Goal: Information Seeking & Learning: Learn about a topic

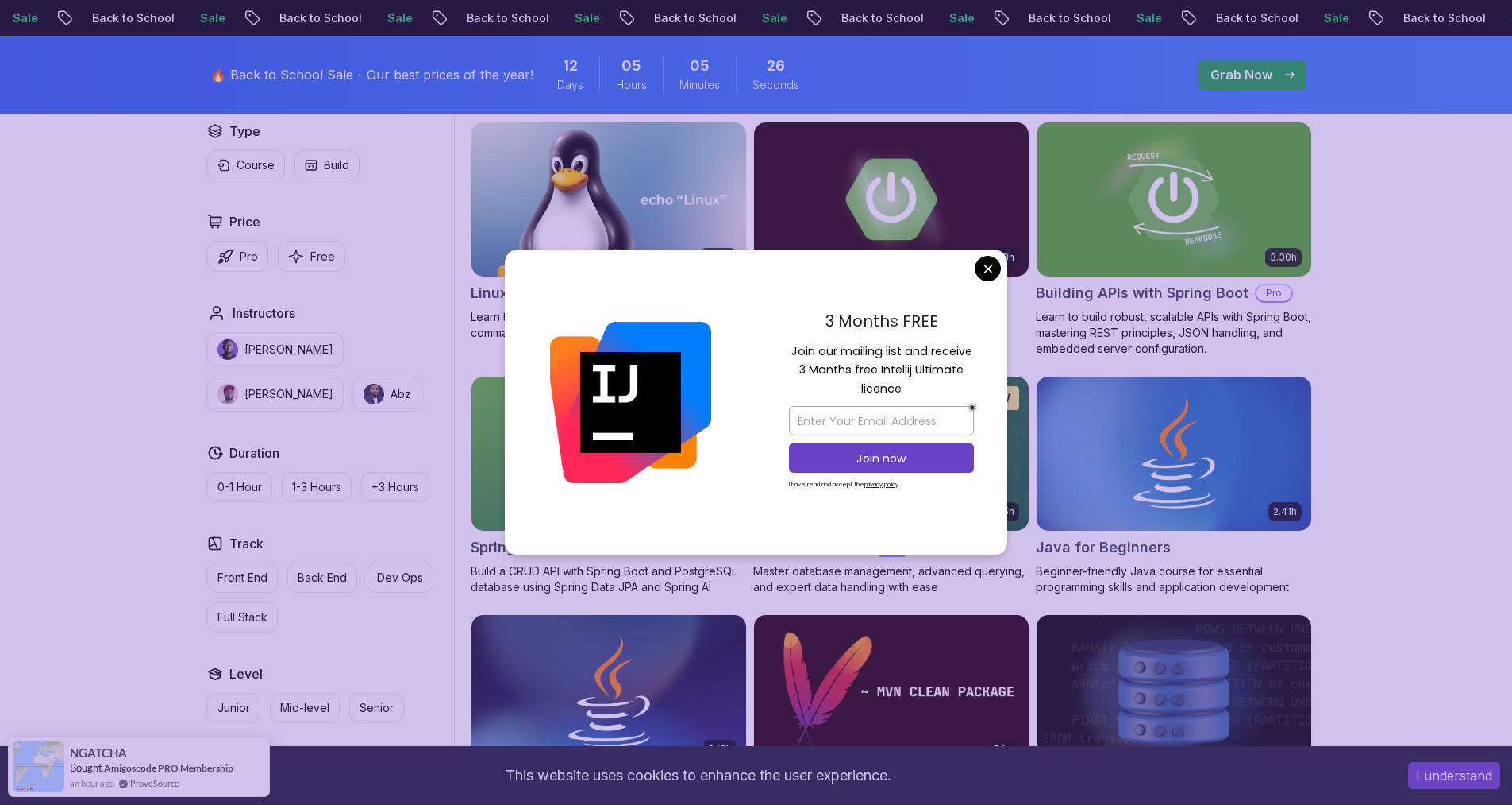
scroll to position [496, 0]
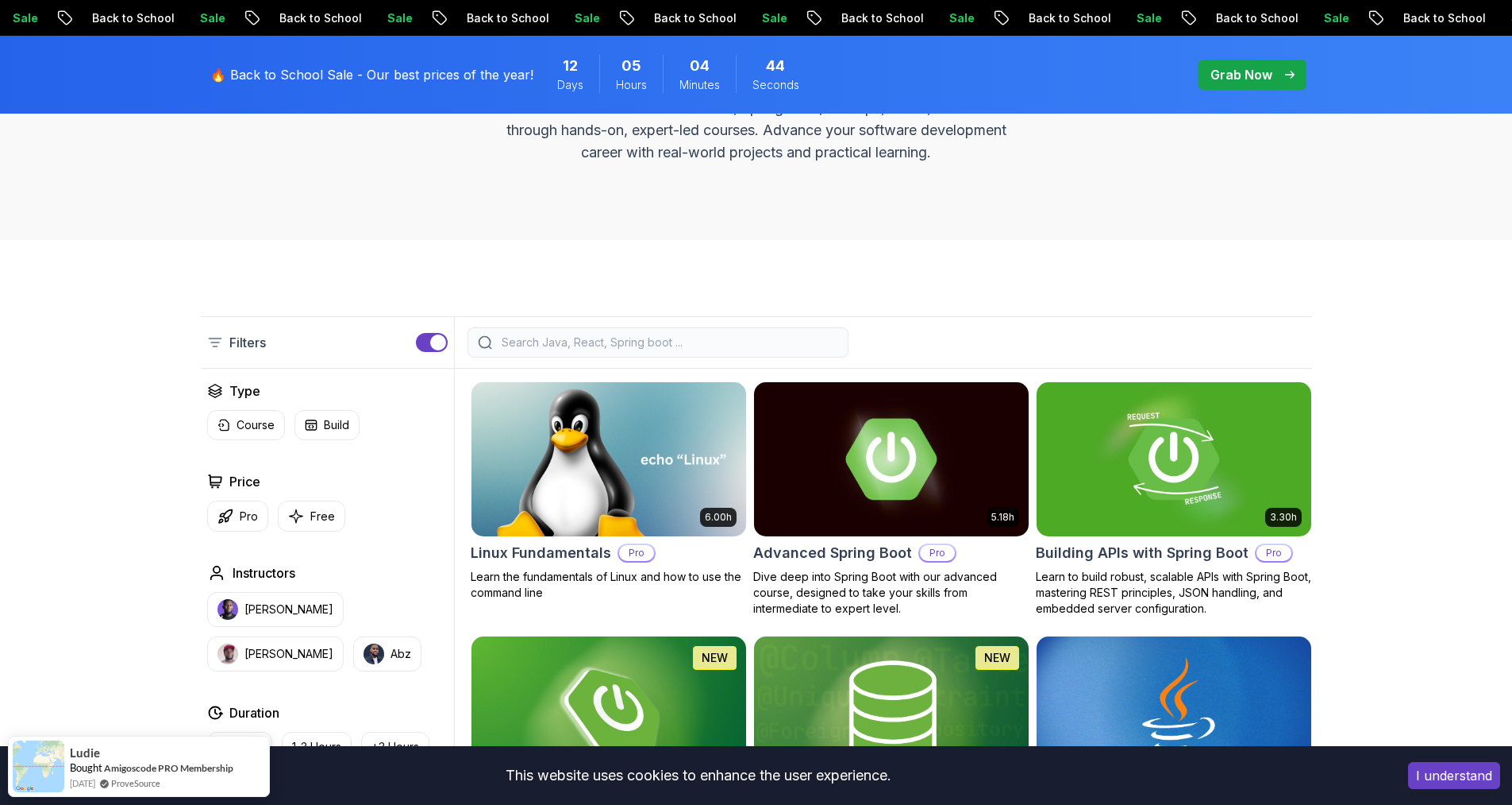
scroll to position [254, 0]
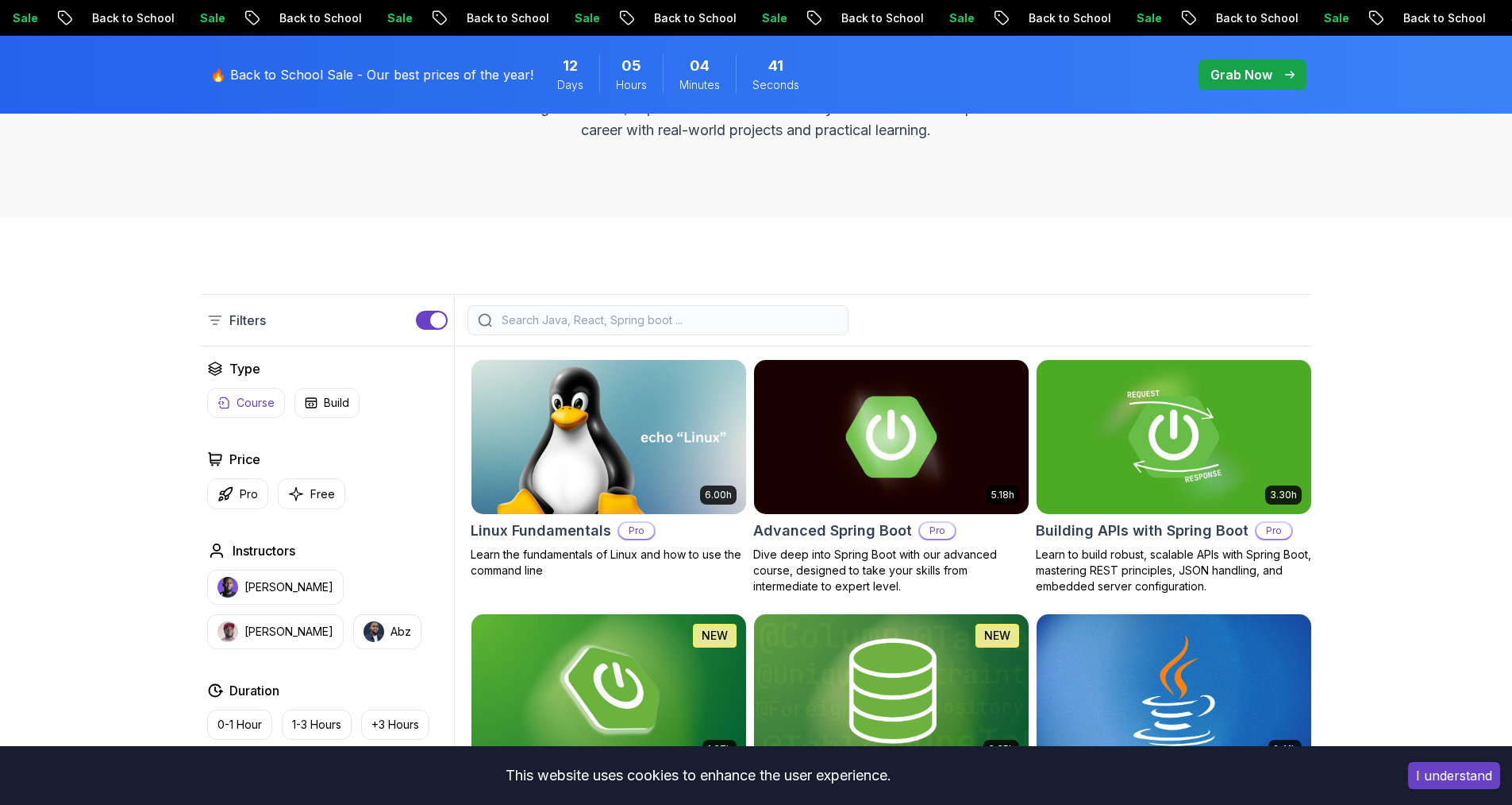
click at [231, 398] on button "Course" at bounding box center [245, 402] width 78 height 30
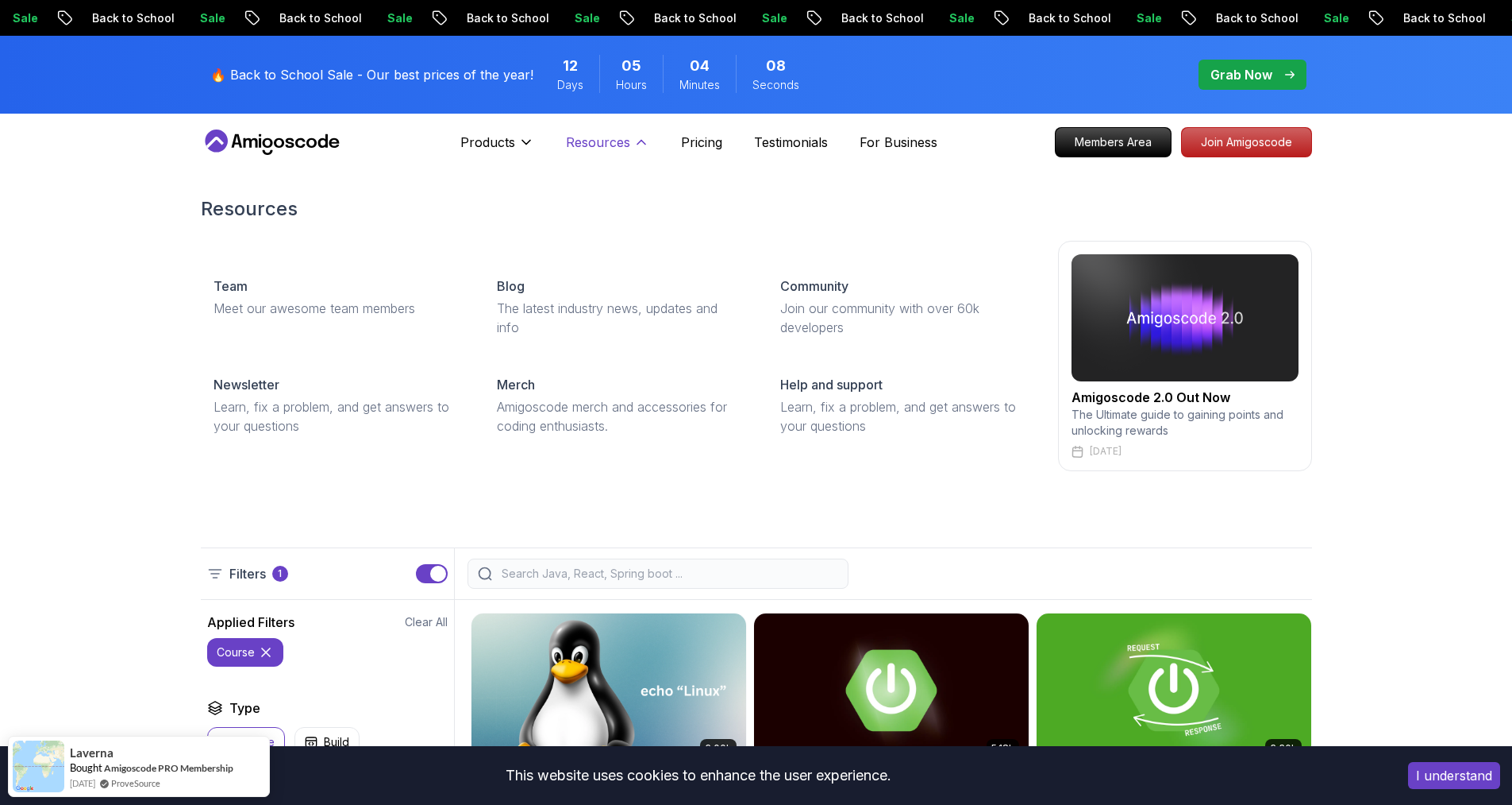
click at [638, 142] on icon at bounding box center [642, 143] width 8 height 4
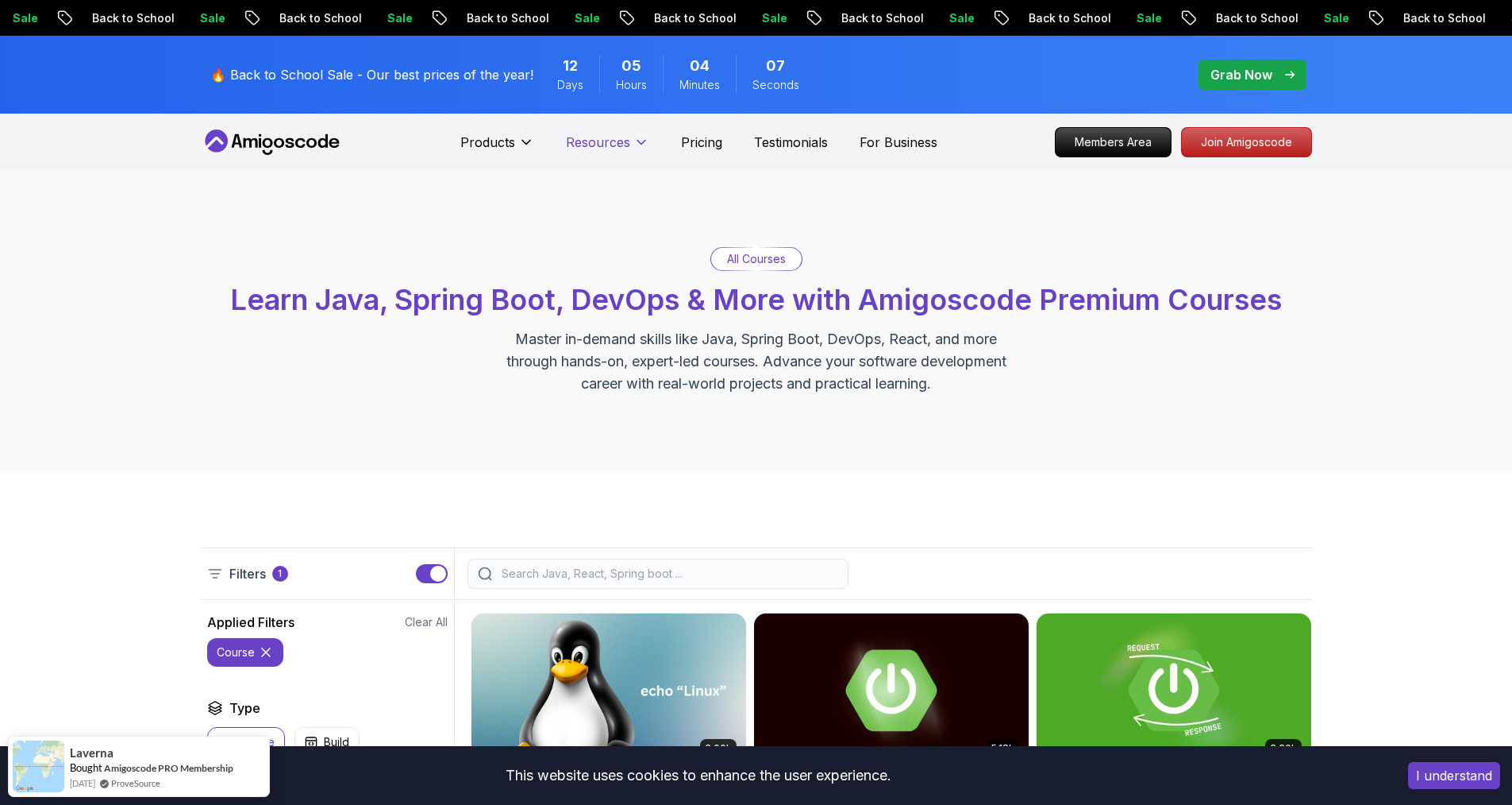
click at [638, 142] on icon at bounding box center [642, 143] width 8 height 4
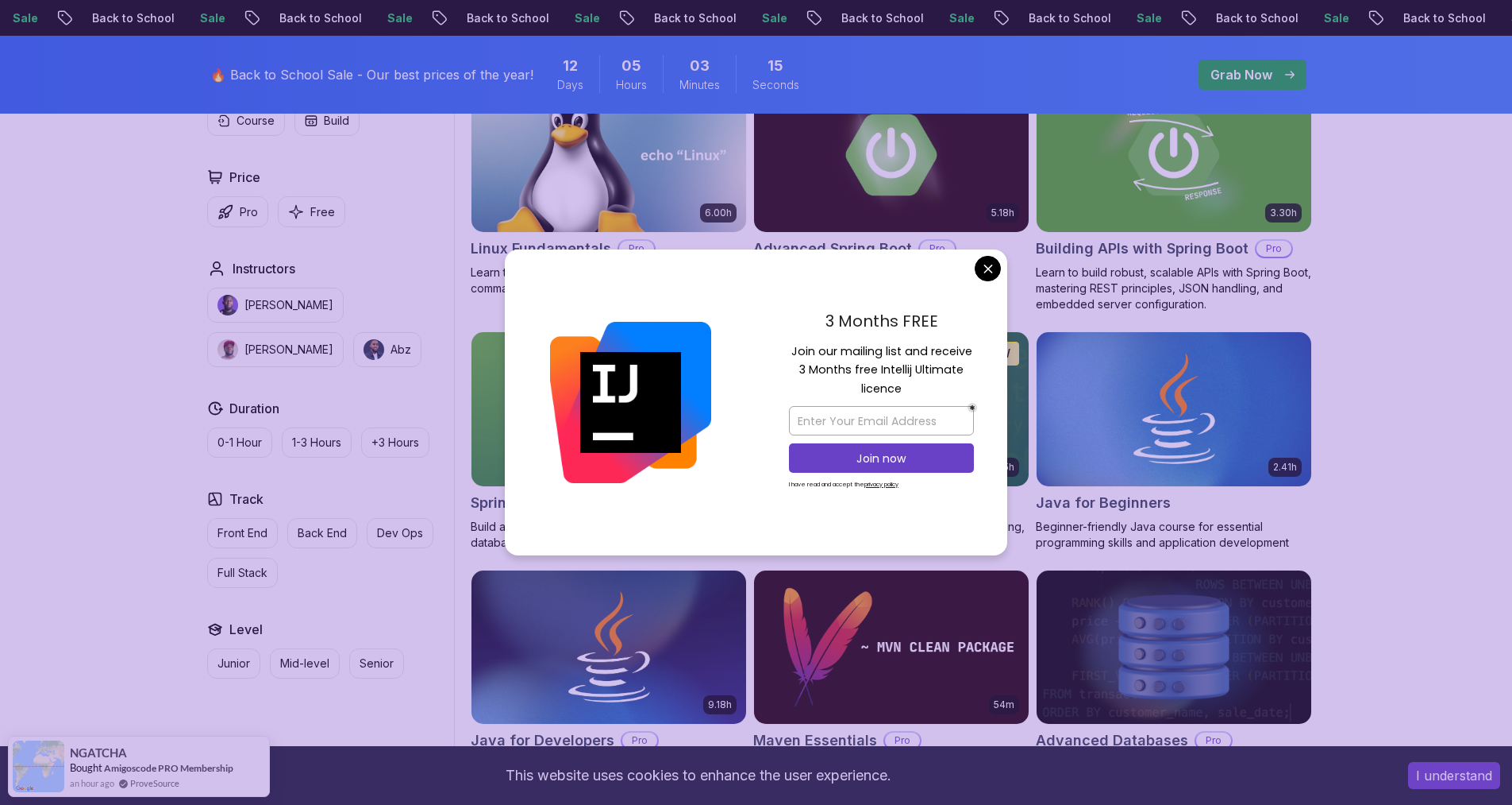
scroll to position [524, 0]
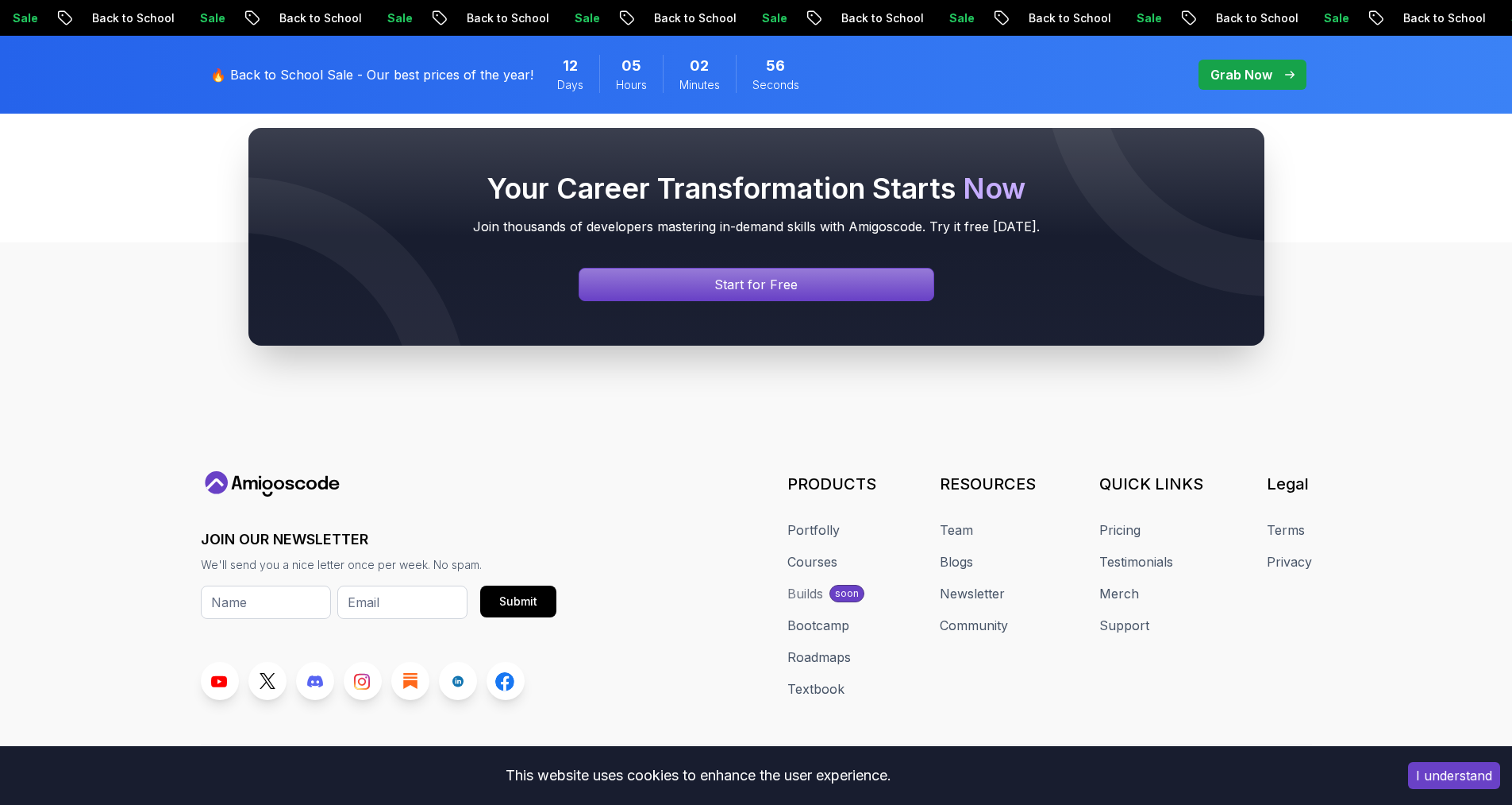
scroll to position [4704, 0]
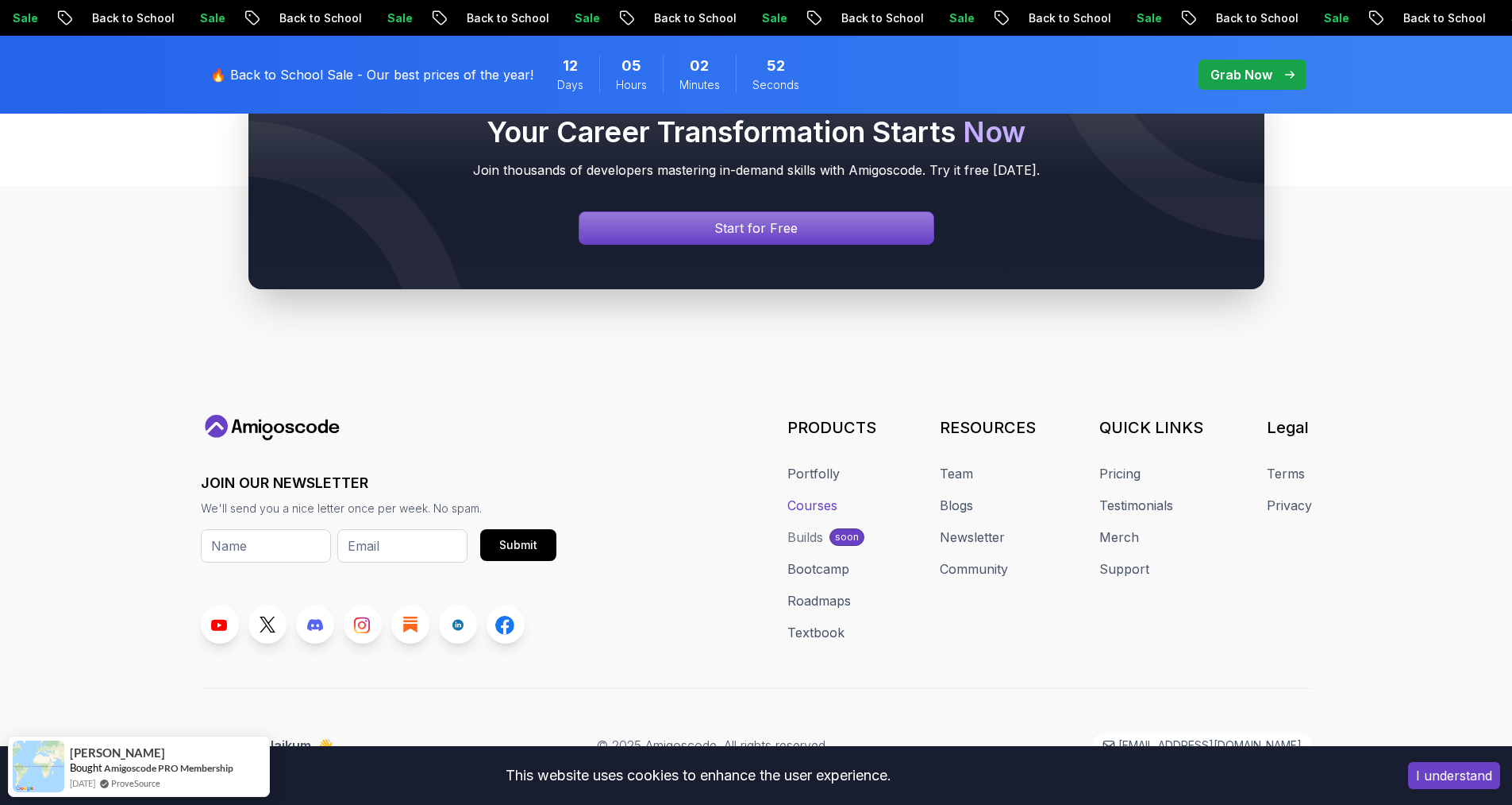
click at [813, 495] on link "Courses" at bounding box center [812, 505] width 50 height 19
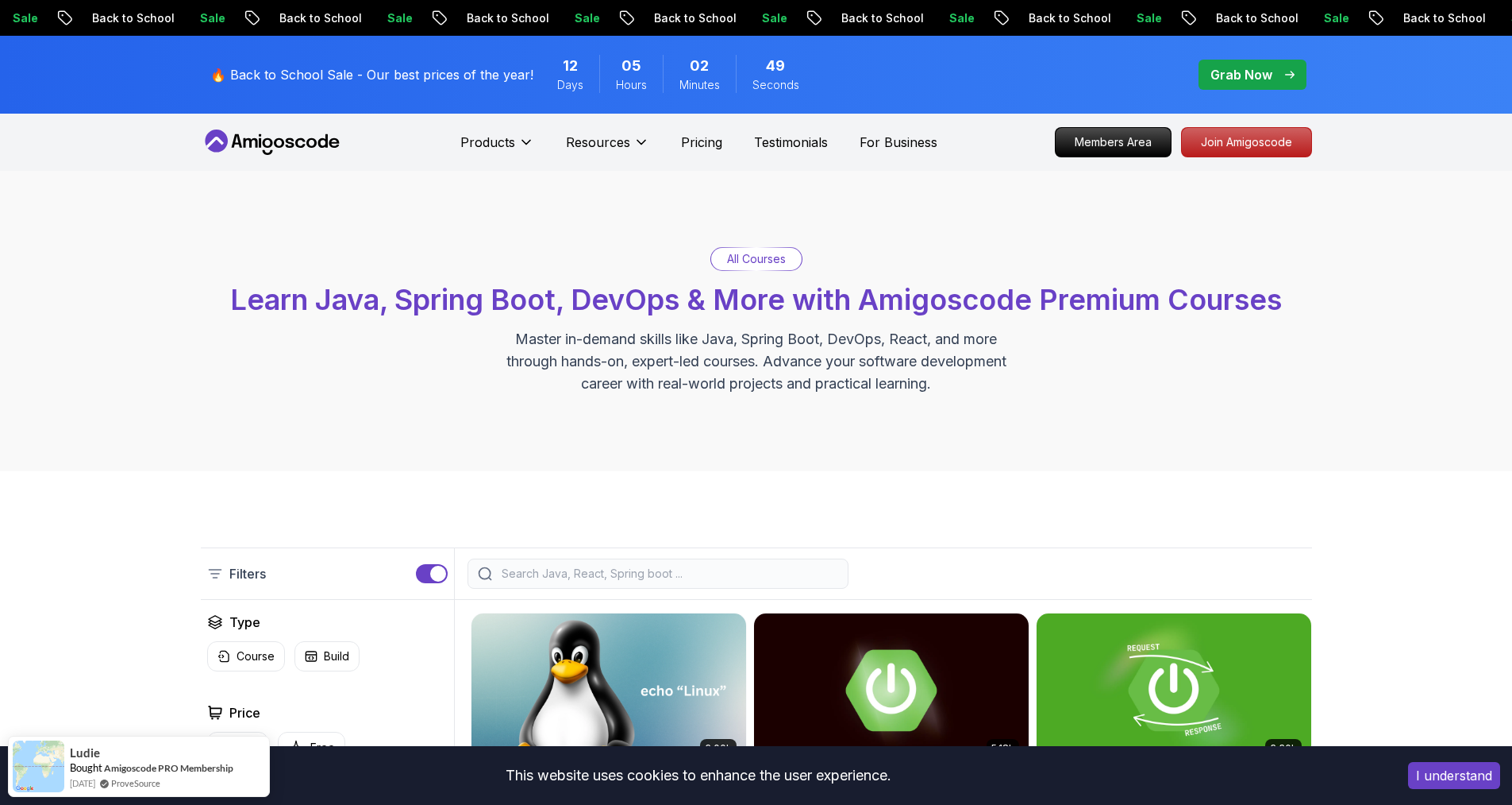
click at [608, 572] on input "search" at bounding box center [668, 573] width 340 height 16
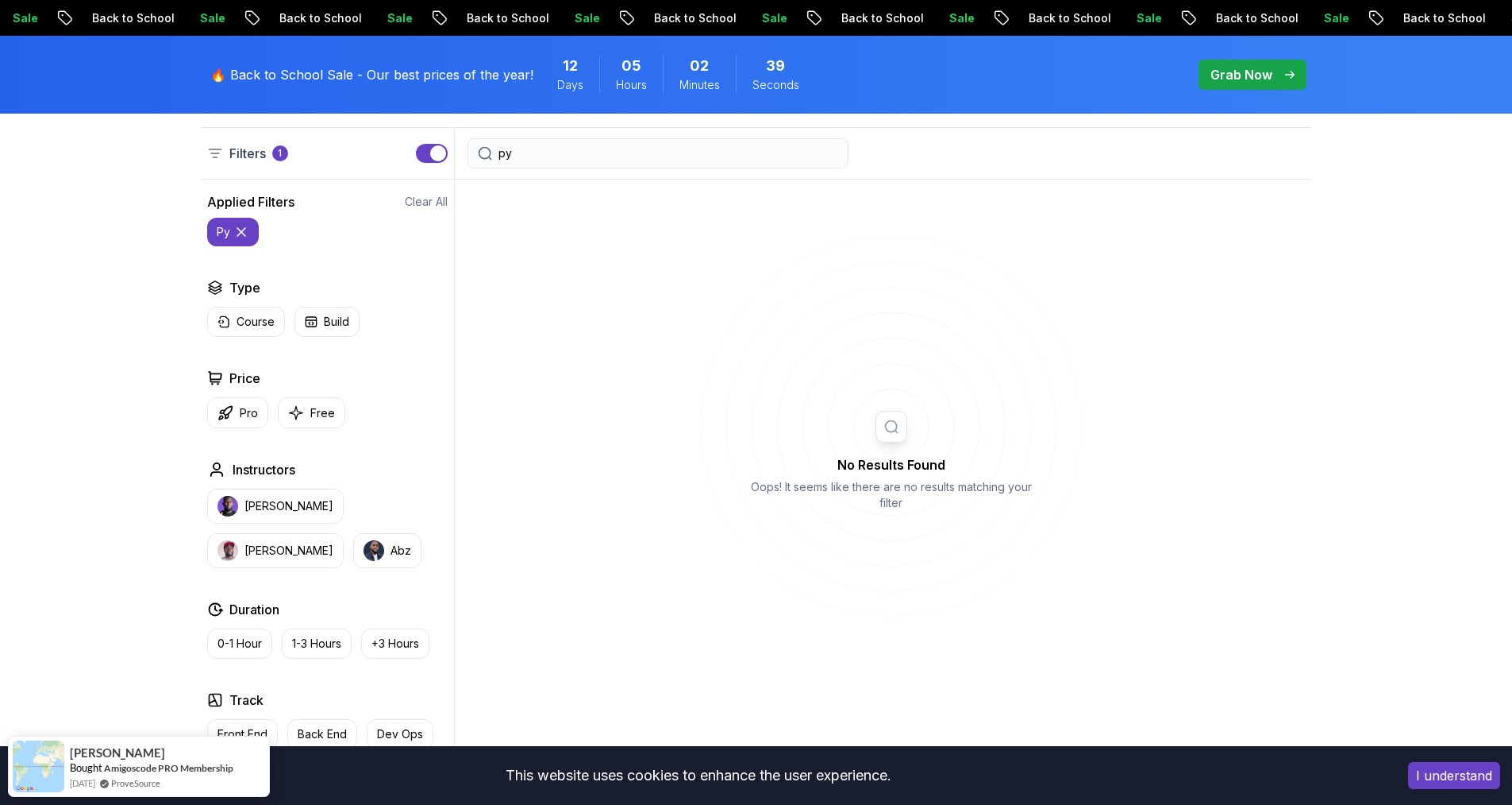
scroll to position [320, 0]
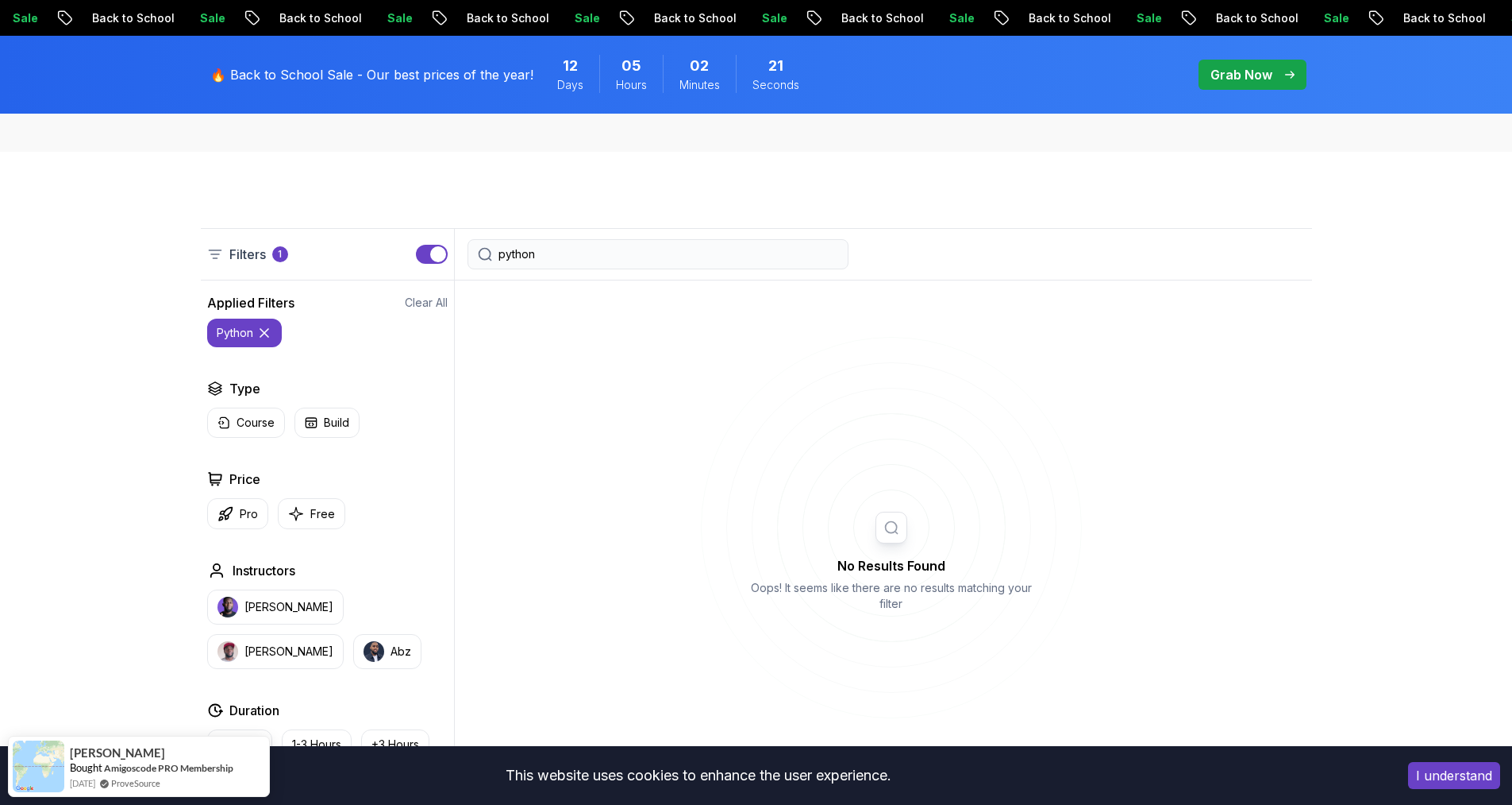
type input "python"
click at [239, 341] on button "python" at bounding box center [244, 332] width 75 height 28
